Goal: Information Seeking & Learning: Learn about a topic

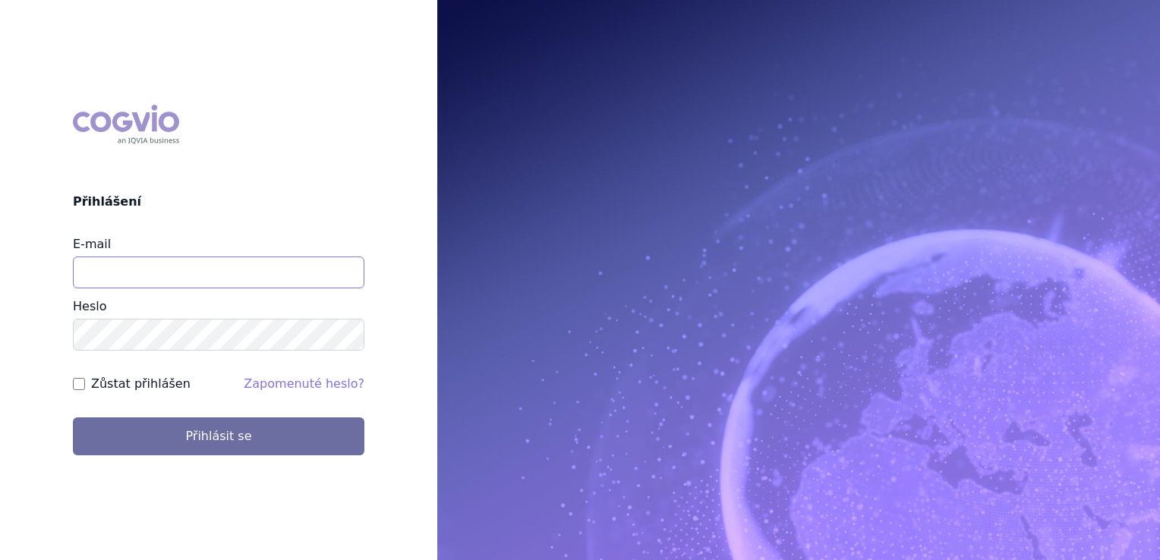
click at [146, 272] on input "E-mail" at bounding box center [218, 273] width 291 height 32
type input "klara.koubkova.ext@boehringer-ingelheim.com"
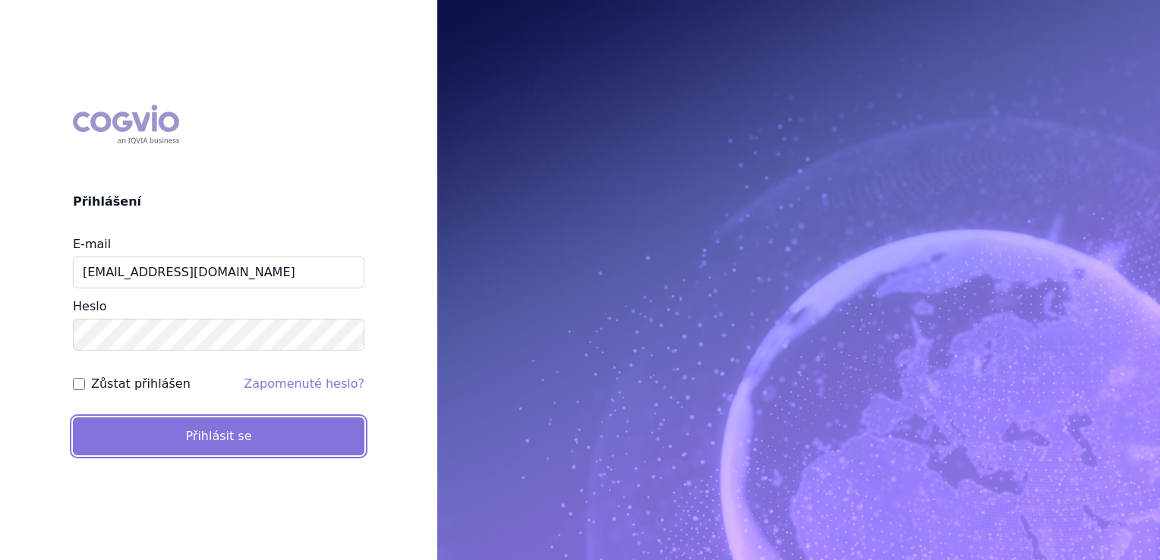
click at [164, 441] on button "Přihlásit se" at bounding box center [218, 436] width 291 height 38
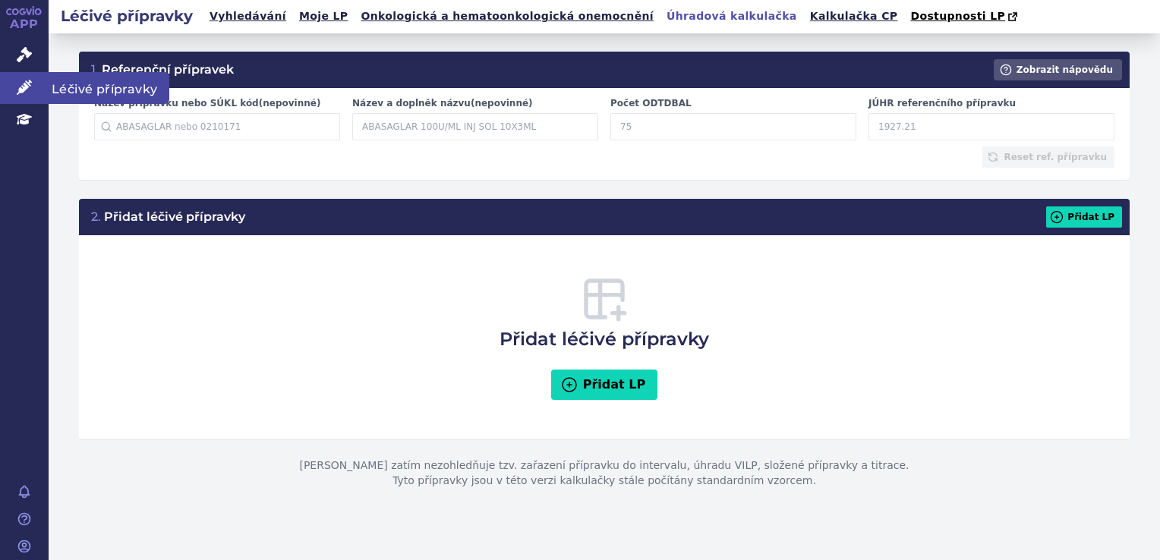
click at [24, 90] on icon at bounding box center [24, 87] width 15 height 15
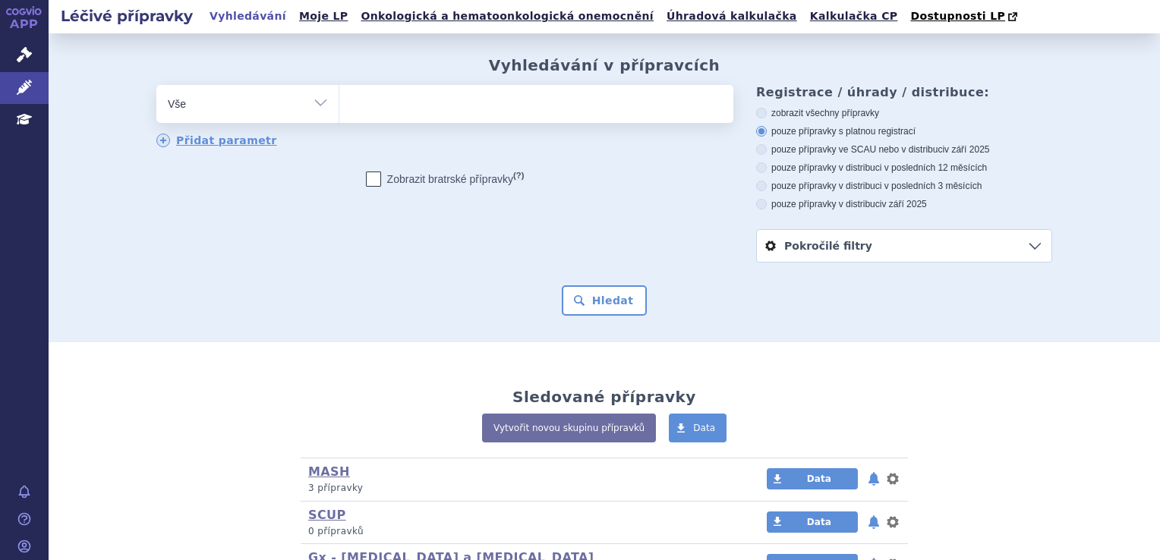
click at [494, 111] on ul at bounding box center [536, 101] width 394 height 32
click at [339, 111] on select at bounding box center [338, 103] width 1 height 38
type input "of"
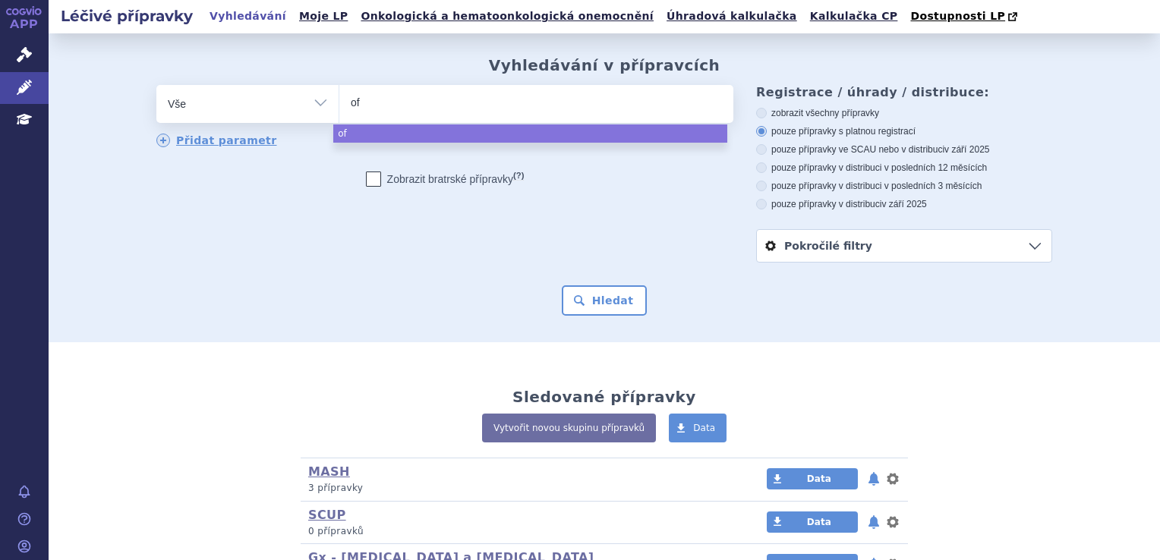
type input "ofe"
type input "ofev"
select select "ofev"
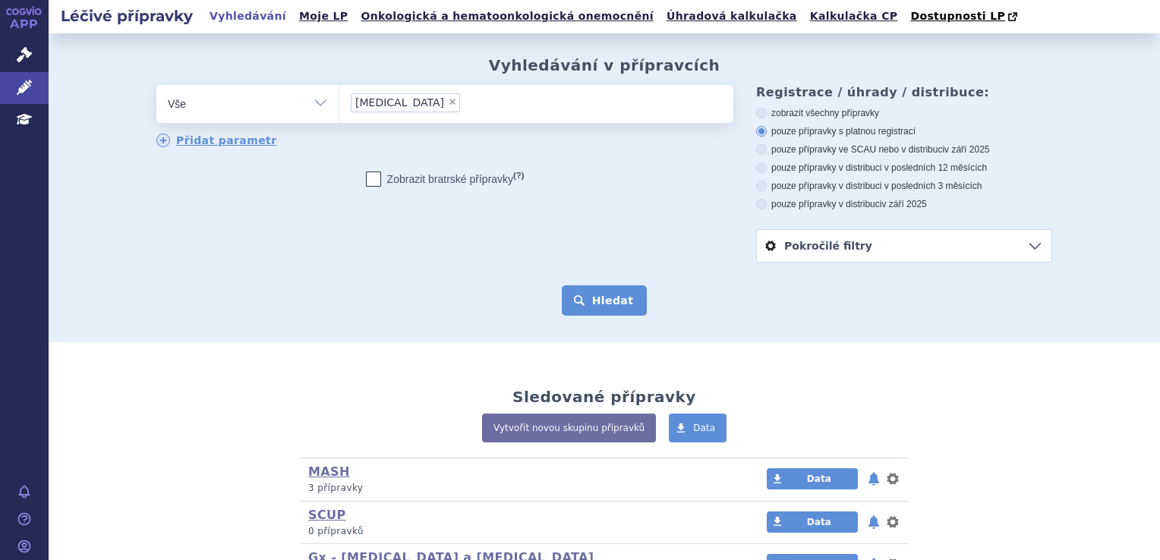
click at [606, 301] on button "Hledat" at bounding box center [605, 300] width 86 height 30
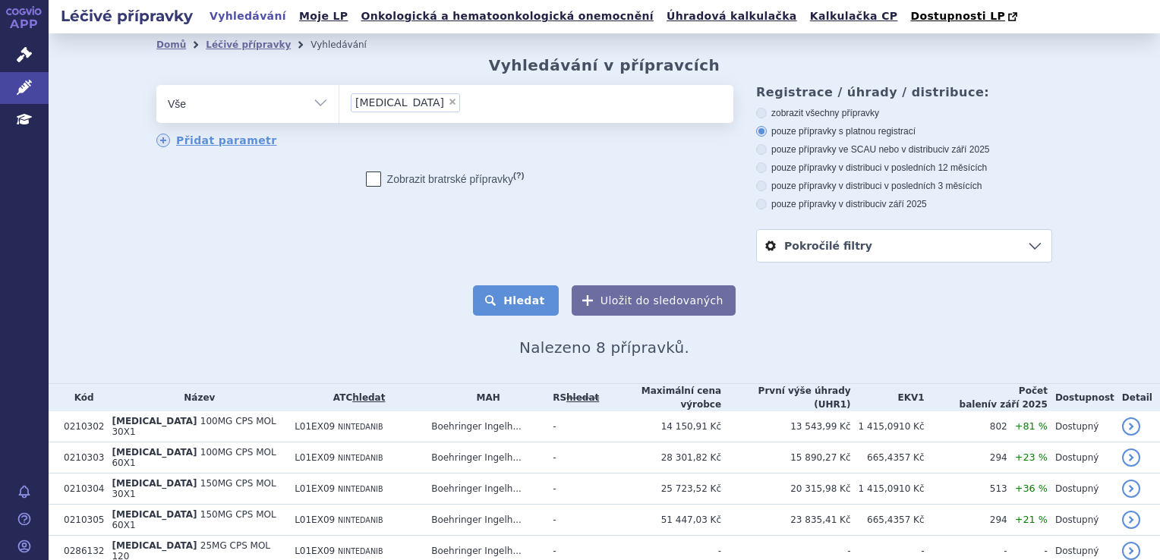
click at [528, 307] on button "Hledat" at bounding box center [516, 300] width 86 height 30
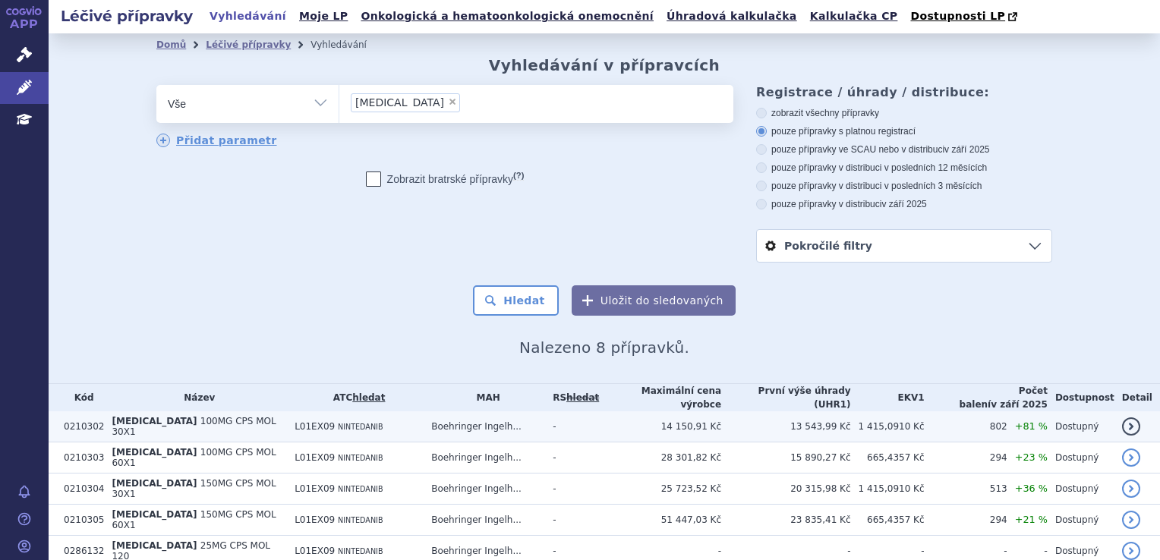
scroll to position [131, 0]
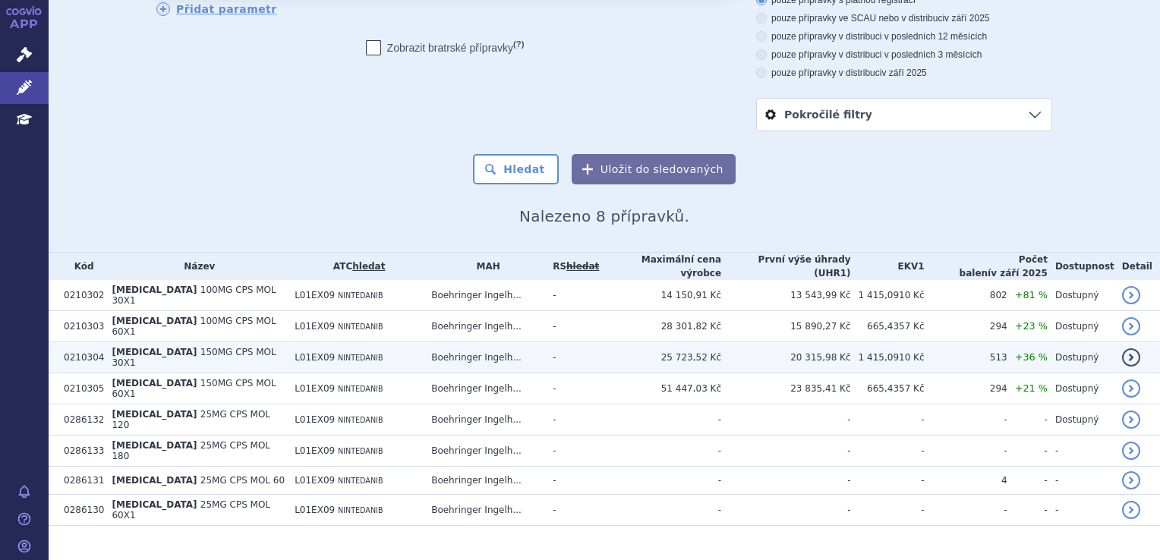
drag, startPoint x: 357, startPoint y: 351, endPoint x: 319, endPoint y: 351, distance: 37.9
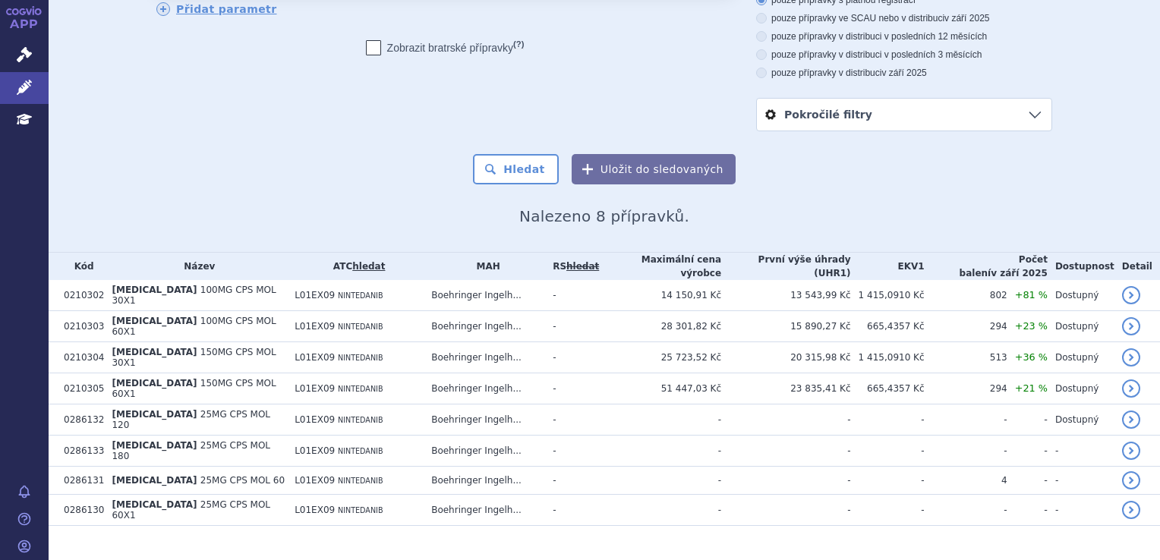
drag, startPoint x: 319, startPoint y: 351, endPoint x: 247, endPoint y: 193, distance: 173.5
click at [247, 193] on div "Domů Léčivé přípravky Vyhledávání Vyhledávání v přípravcích odstranit Vše Přípr…" at bounding box center [604, 75] width 956 height 301
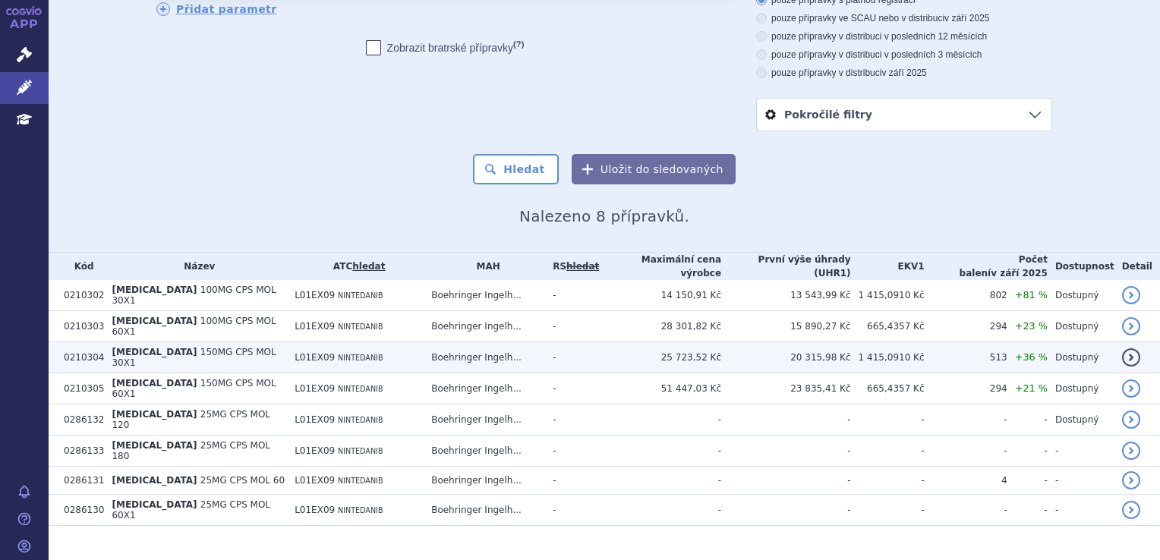
click at [367, 353] on td "L01EX09 NINTEDANIB" at bounding box center [355, 357] width 137 height 31
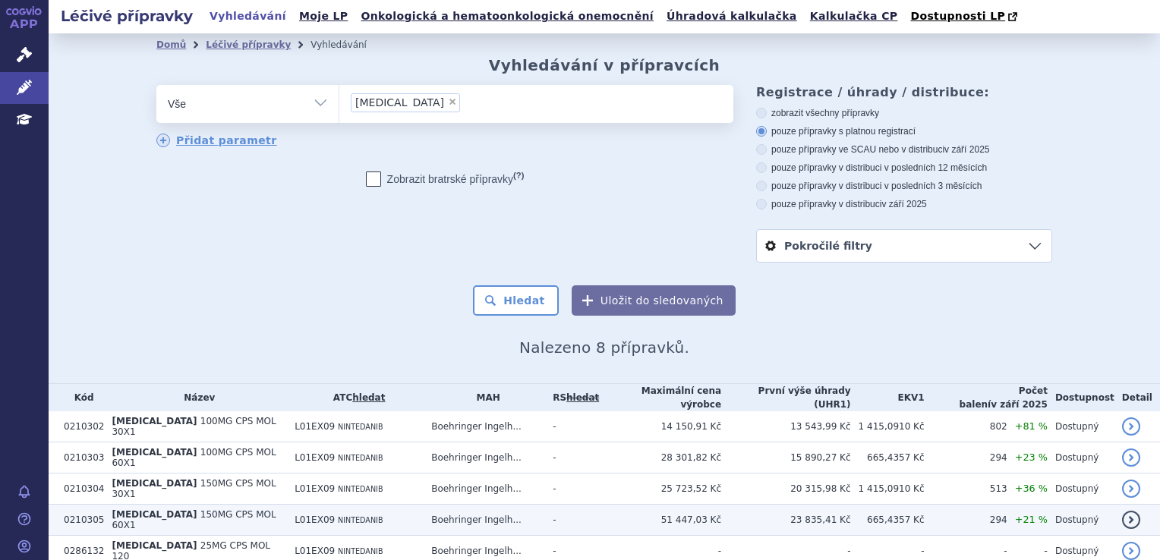
click at [304, 505] on td "L01EX09 NINTEDANIB" at bounding box center [355, 520] width 137 height 31
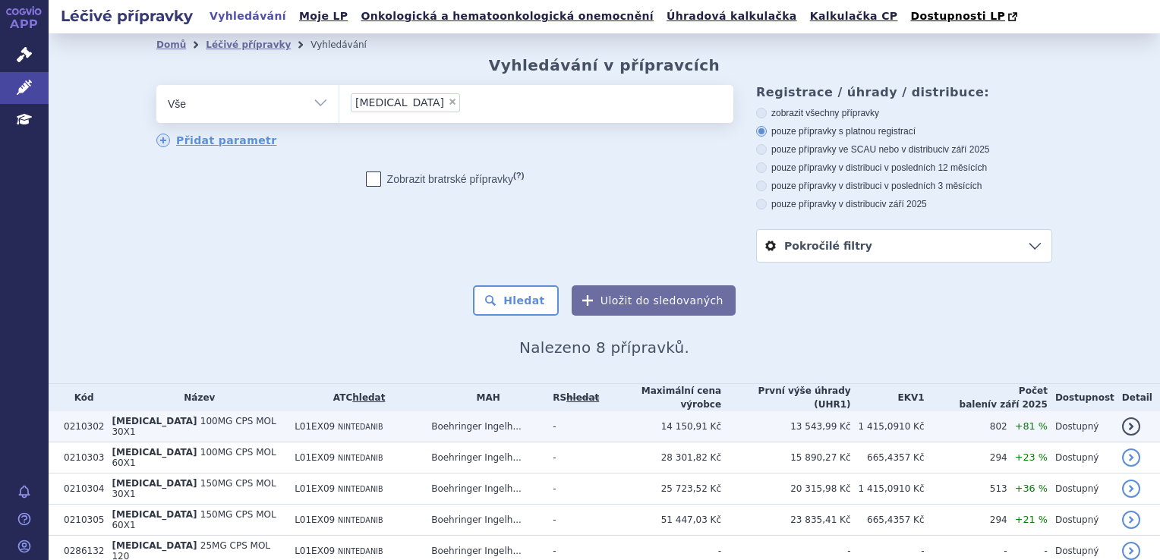
click at [377, 417] on td "L01EX09 NINTEDANIB" at bounding box center [355, 426] width 137 height 31
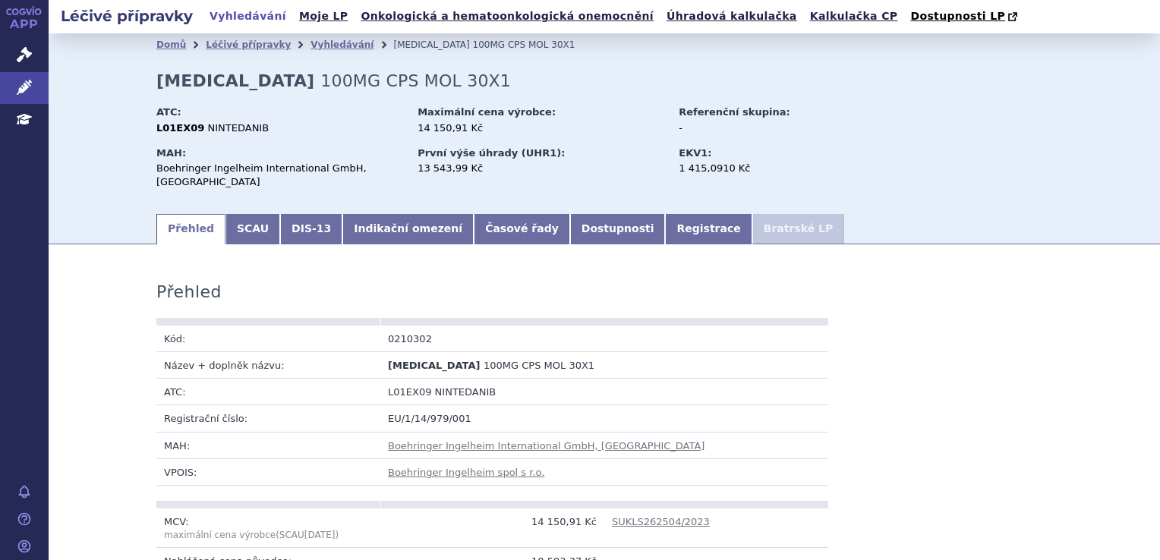
scroll to position [607, 0]
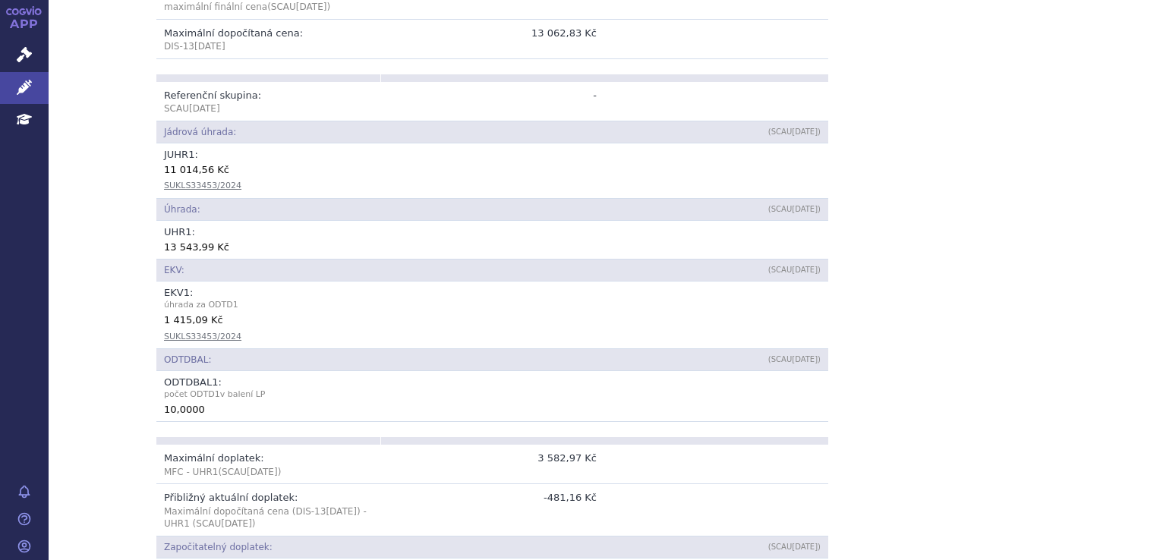
click at [1023, 360] on div "Přehled Kód: 0210302 Název + doplněk názvu: OFEV 100MG CPS MOL 30X1 ATC: L01EX0…" at bounding box center [604, 445] width 956 height 1586
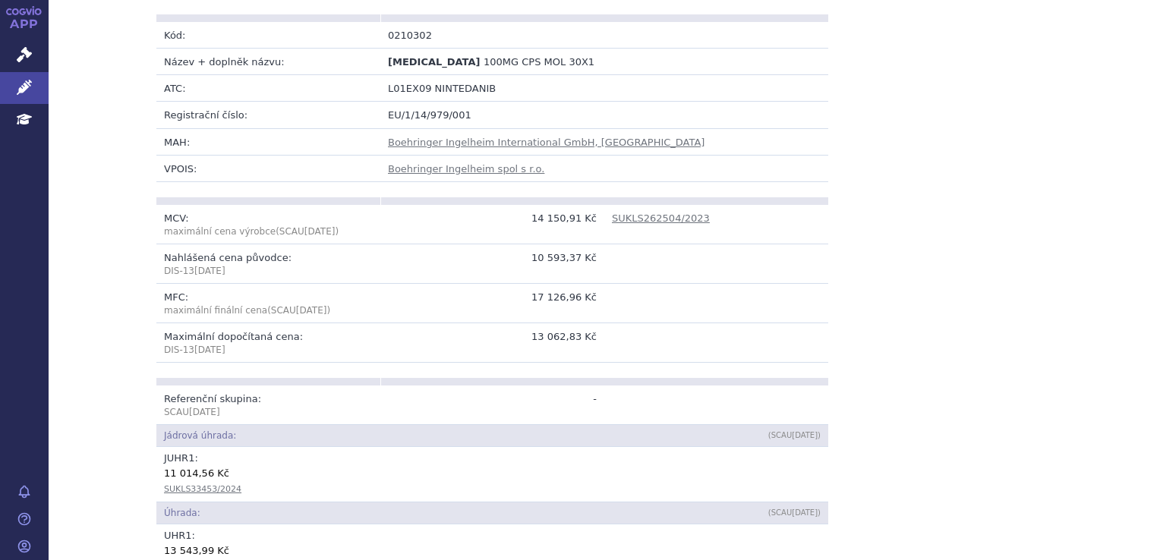
scroll to position [0, 0]
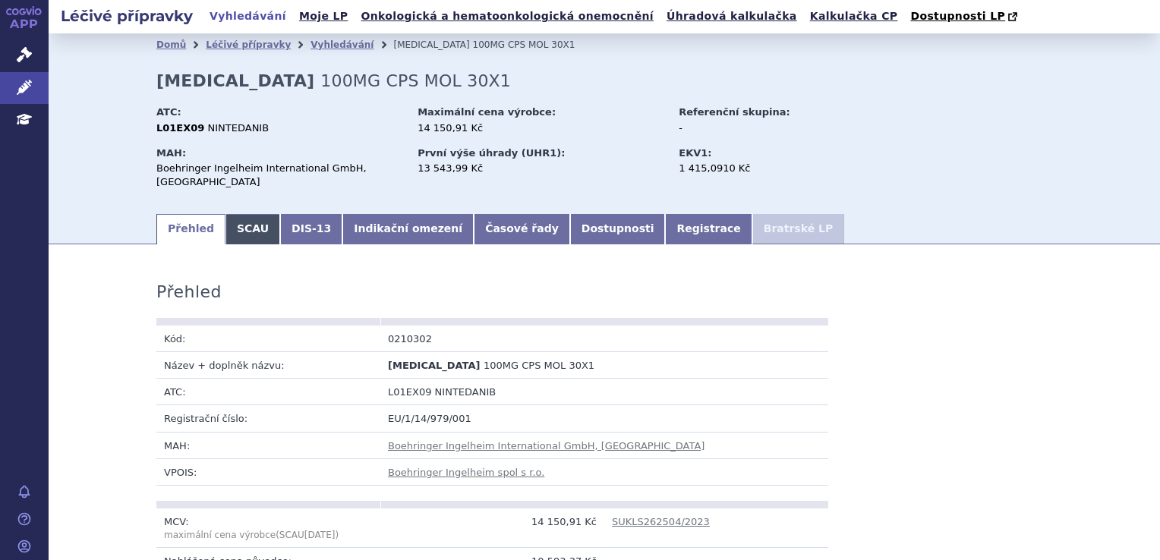
click at [225, 215] on link "SCAU" at bounding box center [252, 229] width 55 height 30
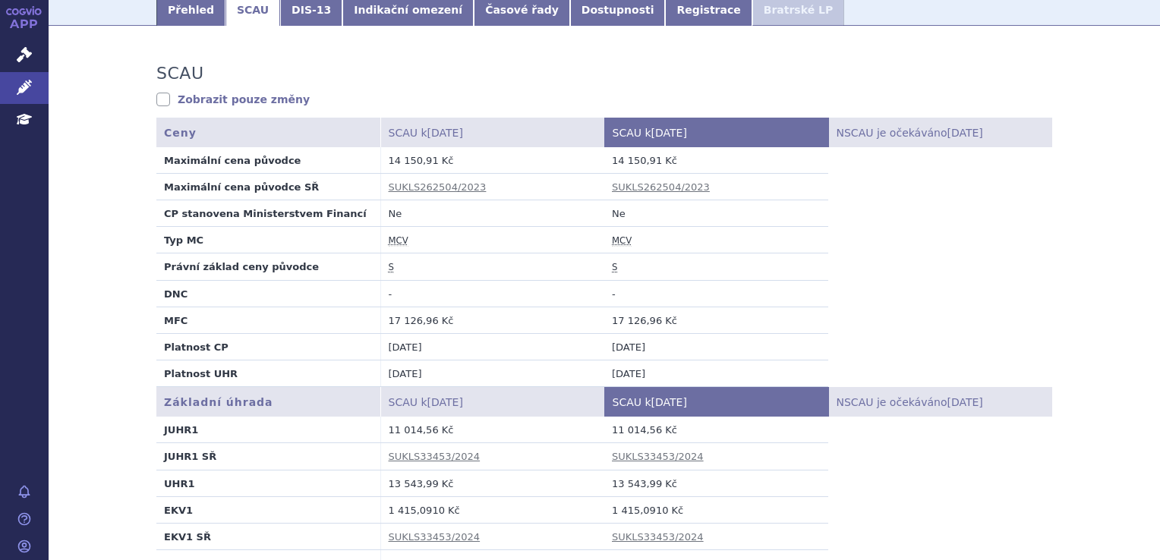
scroll to position [228, 0]
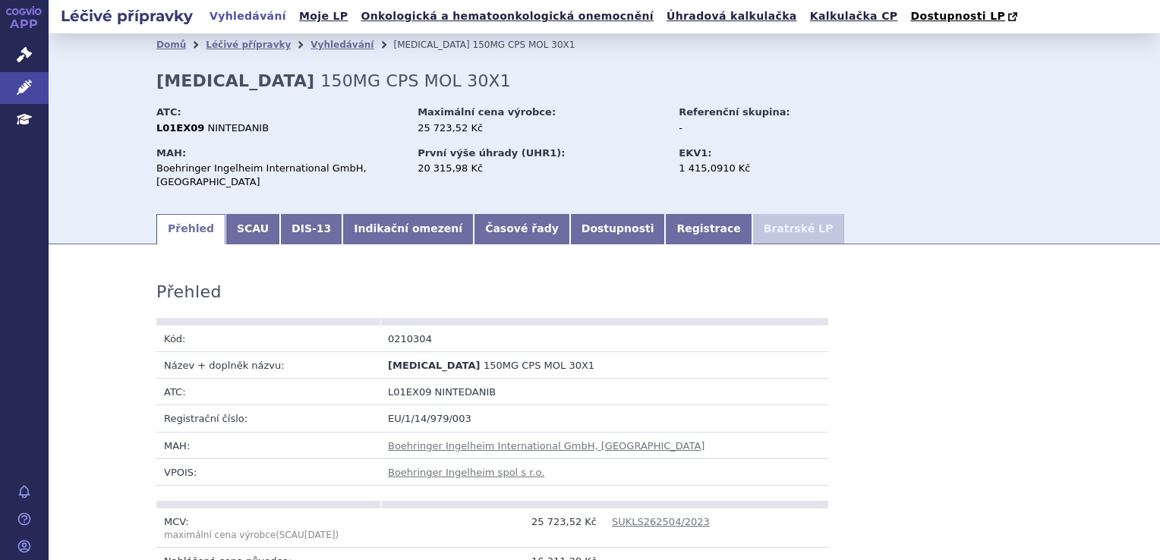
scroll to position [76, 0]
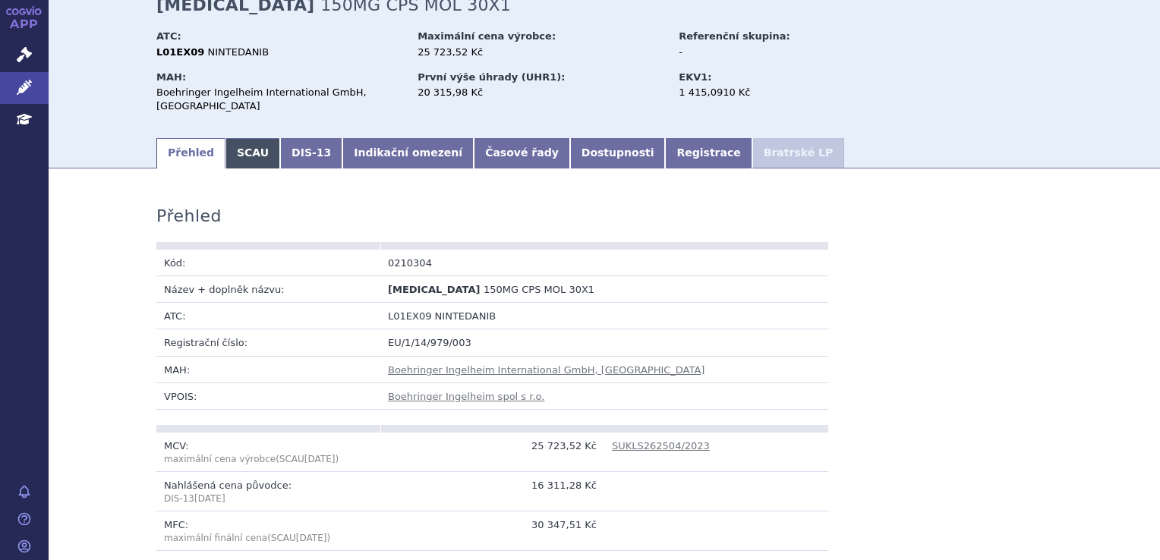
click at [228, 156] on link "SCAU" at bounding box center [252, 153] width 55 height 30
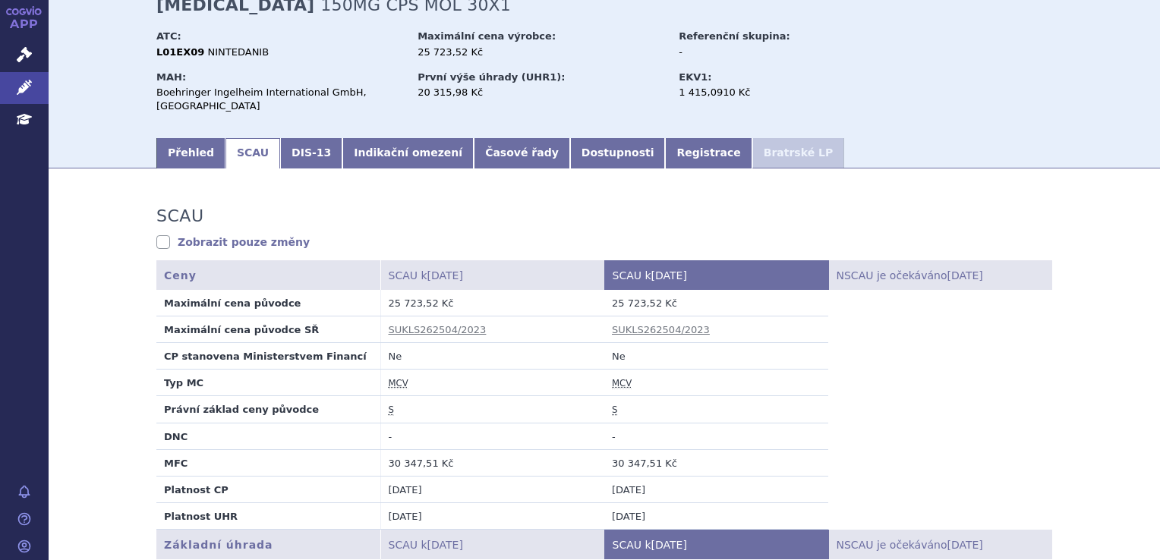
click at [243, 149] on link "SCAU" at bounding box center [252, 153] width 55 height 30
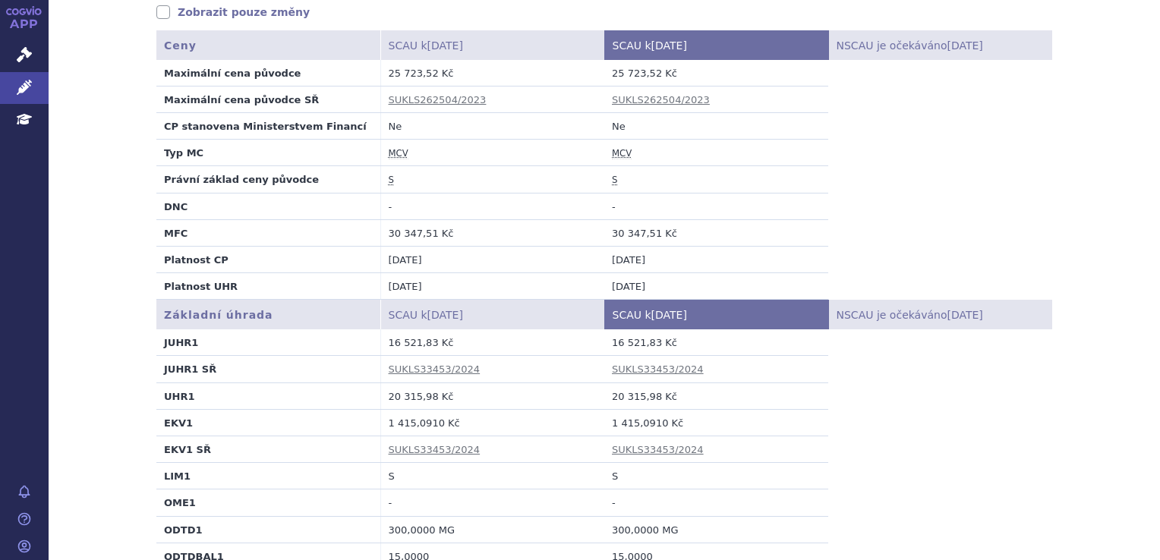
scroll to position [379, 0]
